Goal: Information Seeking & Learning: Find specific fact

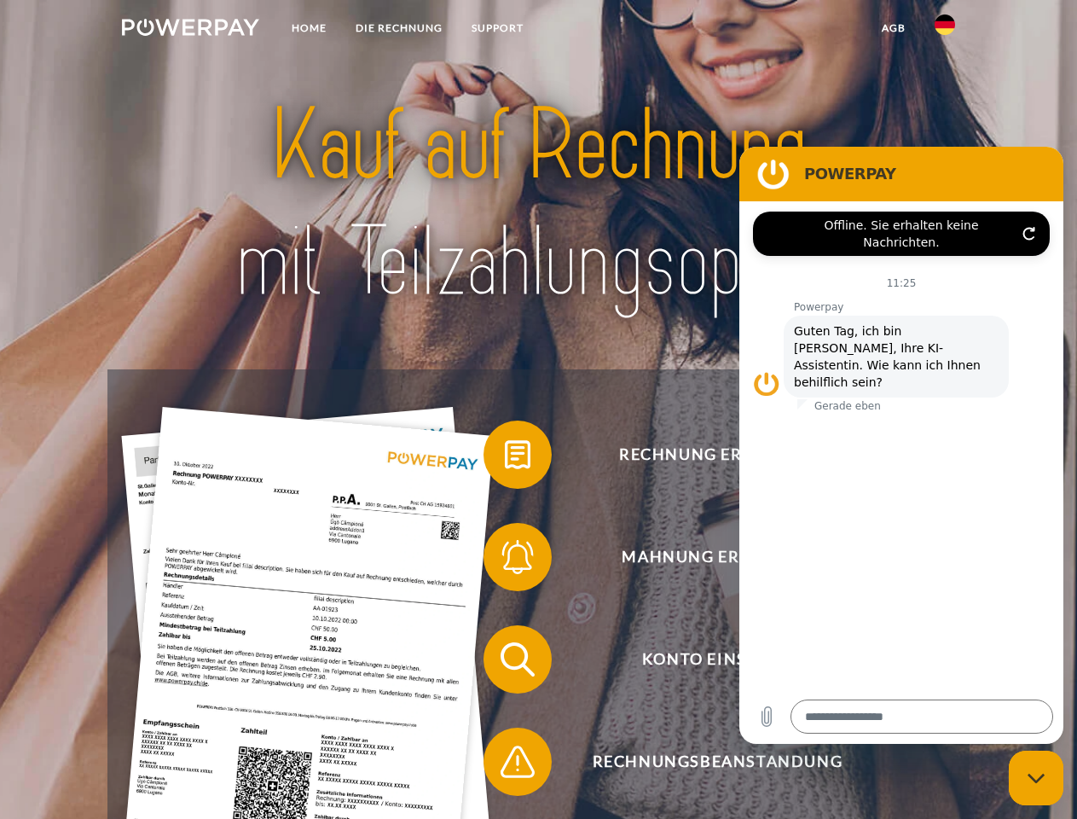
click at [190, 30] on img at bounding box center [190, 27] width 137 height 17
click at [945, 30] on img at bounding box center [945, 25] width 20 height 20
click at [893, 28] on link "agb" at bounding box center [893, 28] width 53 height 31
click at [505, 458] on span at bounding box center [492, 454] width 85 height 85
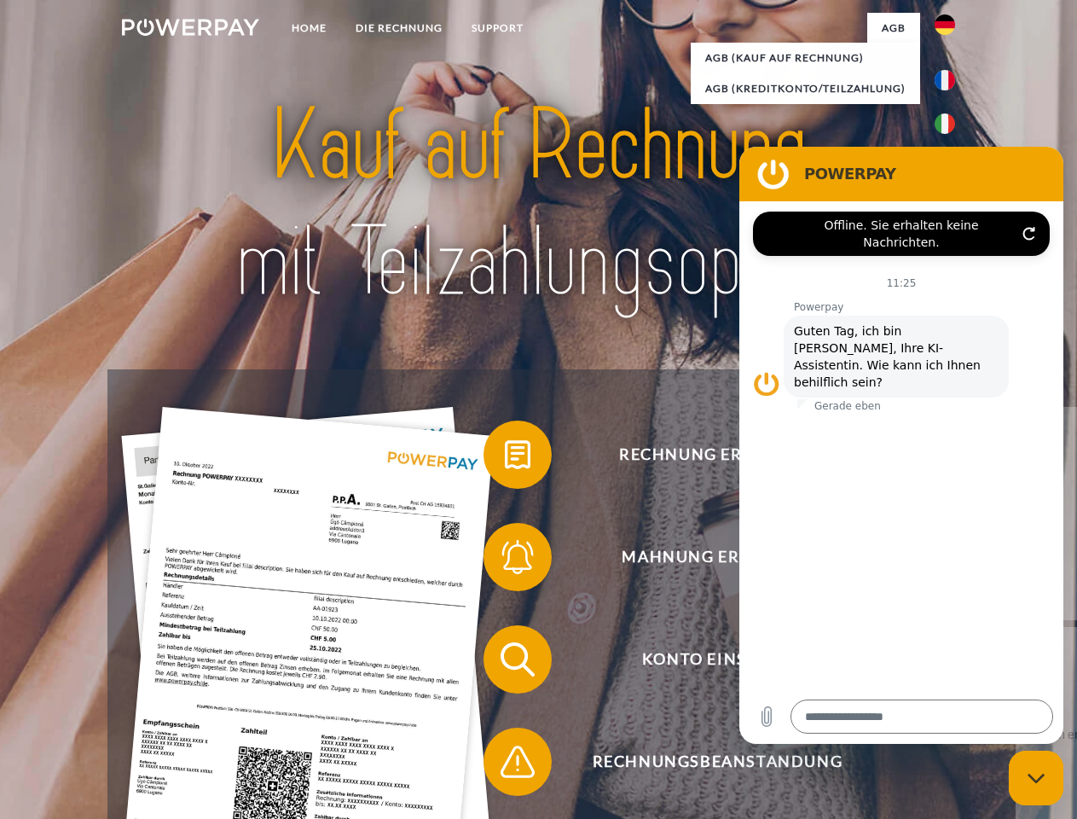
click at [505, 560] on span at bounding box center [492, 556] width 85 height 85
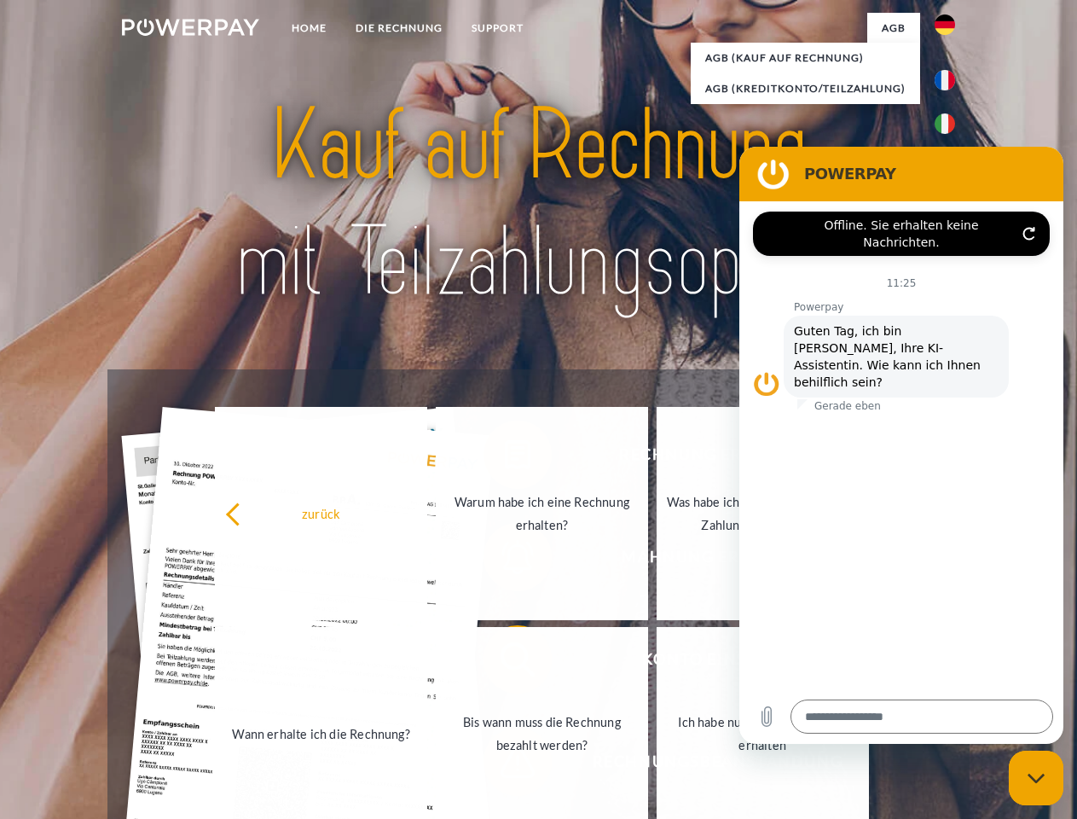
click at [505, 663] on link "Bis wann muss die Rechnung bezahlt werden?" at bounding box center [542, 733] width 212 height 213
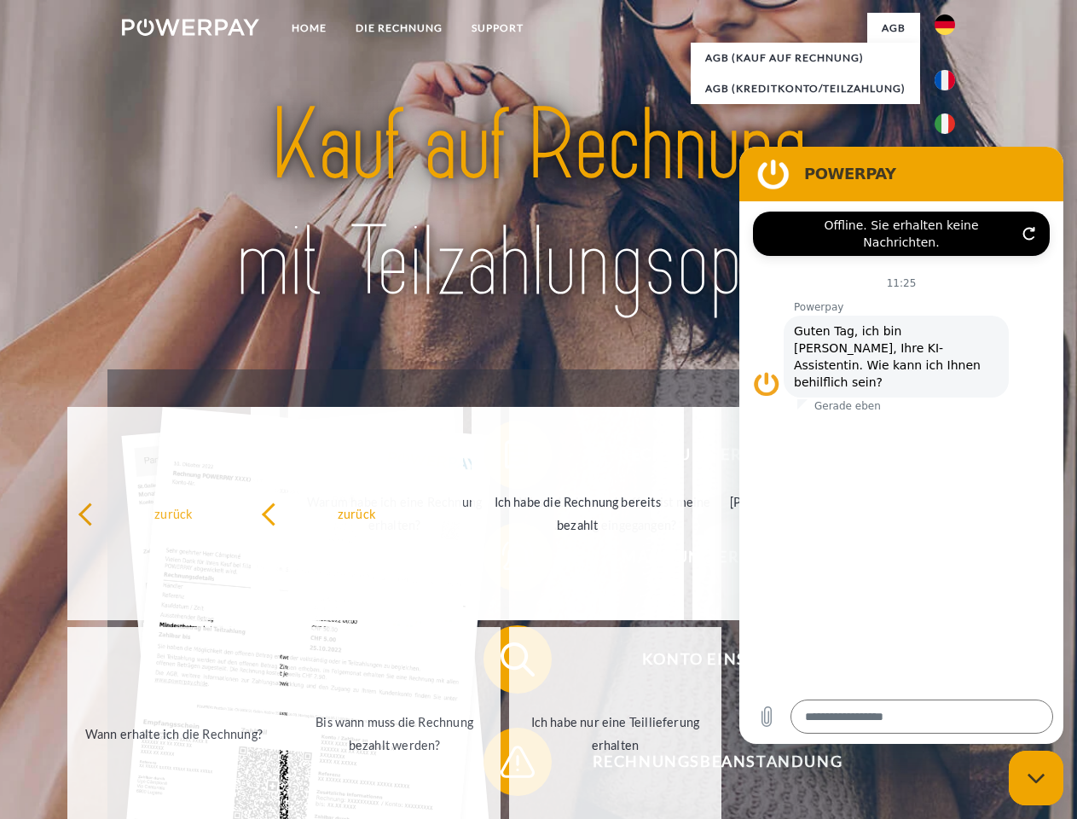
click at [505, 765] on span at bounding box center [492, 761] width 85 height 85
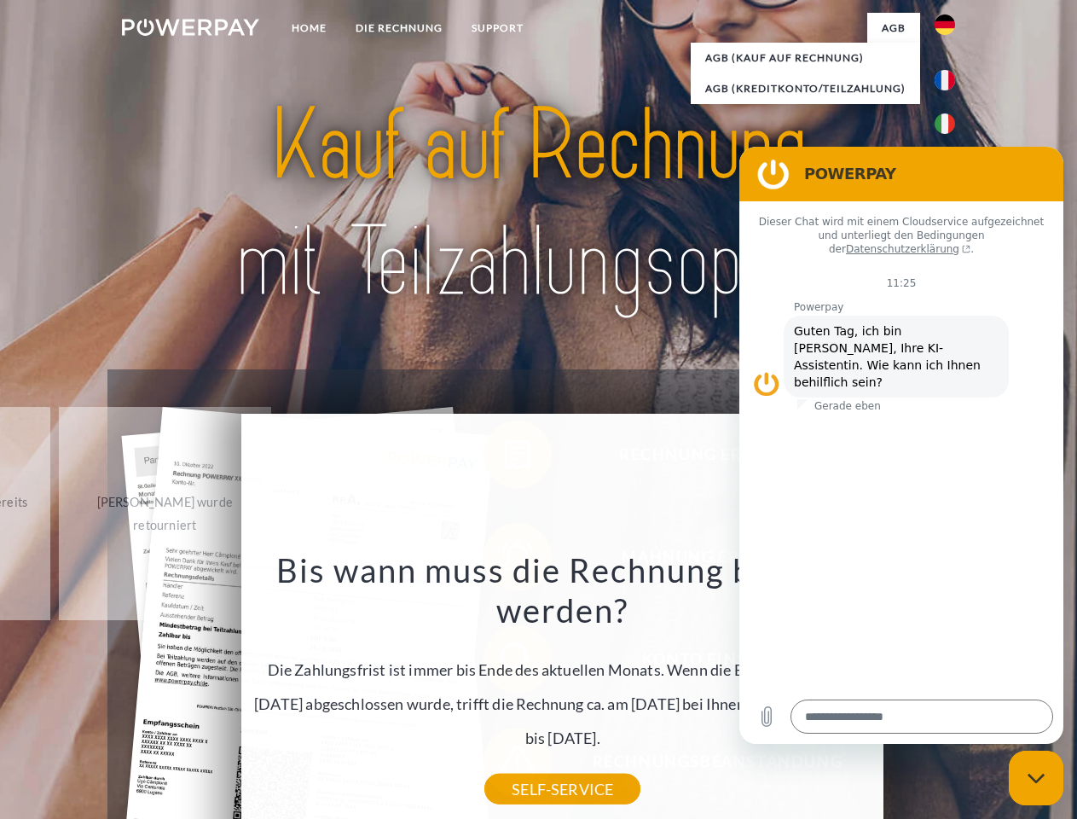
click at [1036, 778] on icon "Messaging-Fenster schließen" at bounding box center [1037, 778] width 18 height 11
type textarea "*"
